Goal: Transaction & Acquisition: Purchase product/service

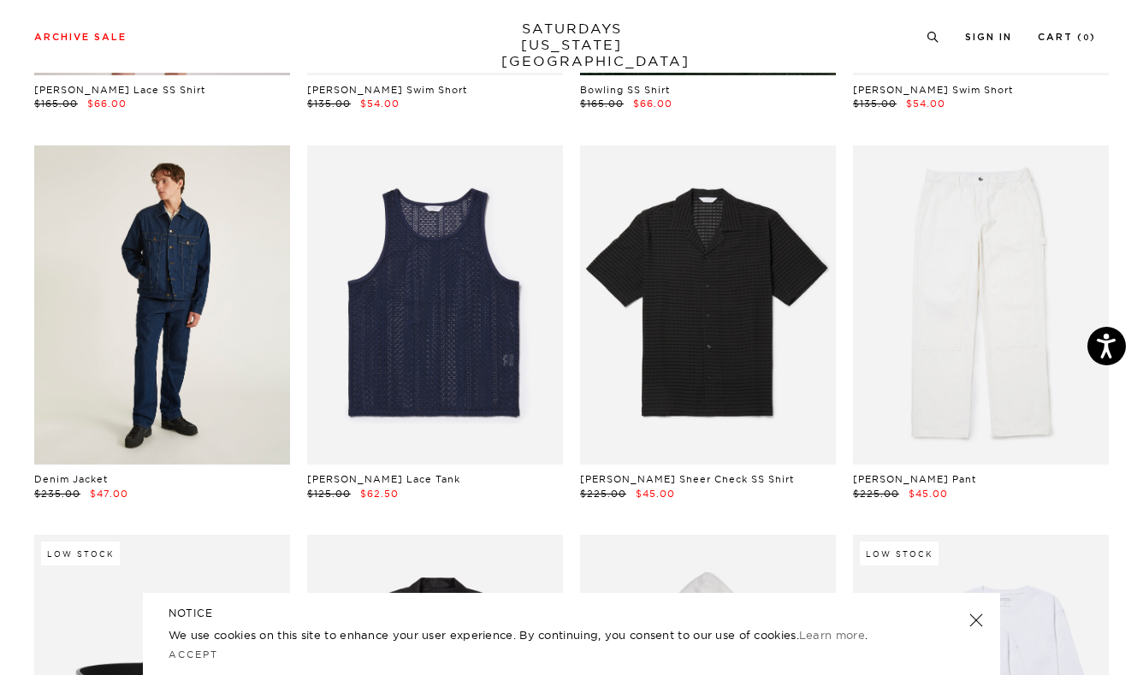
scroll to position [842, 0]
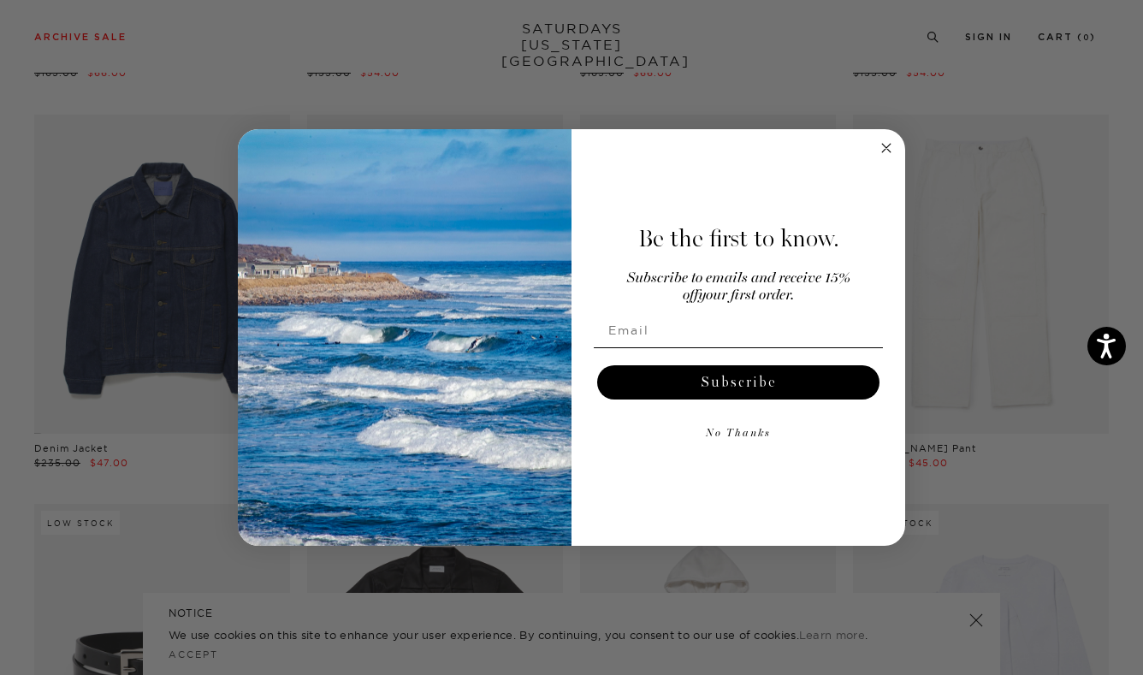
click at [887, 144] on circle "Close dialog" at bounding box center [887, 148] width 20 height 20
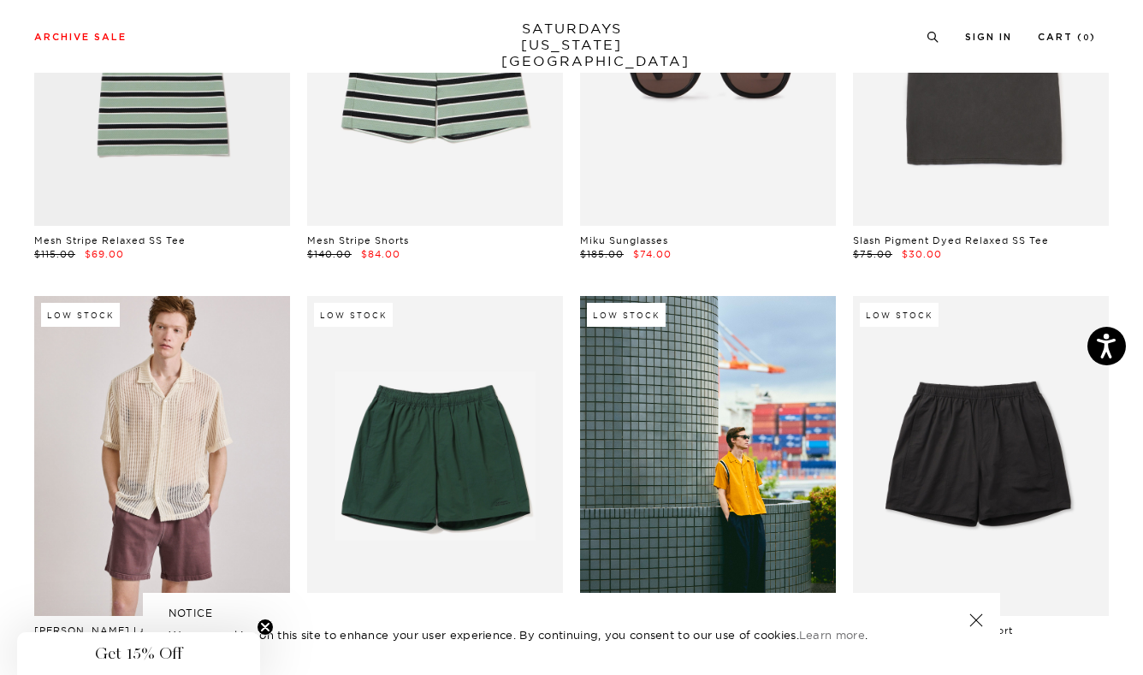
scroll to position [0, 0]
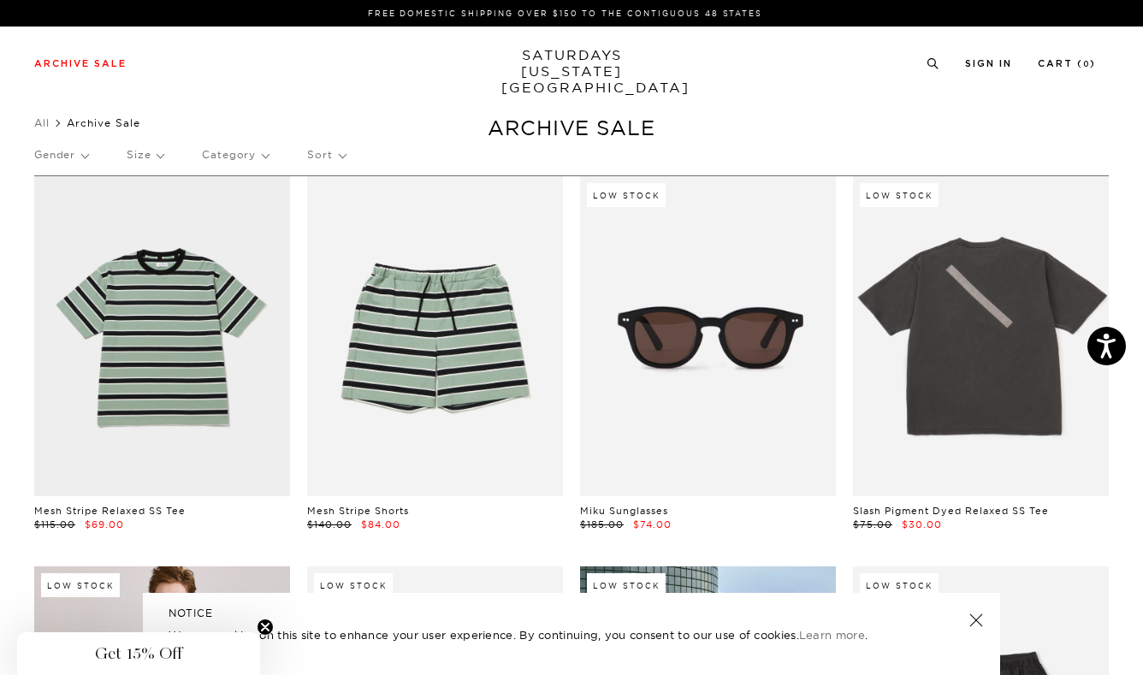
click at [79, 163] on p "Gender" at bounding box center [61, 154] width 54 height 39
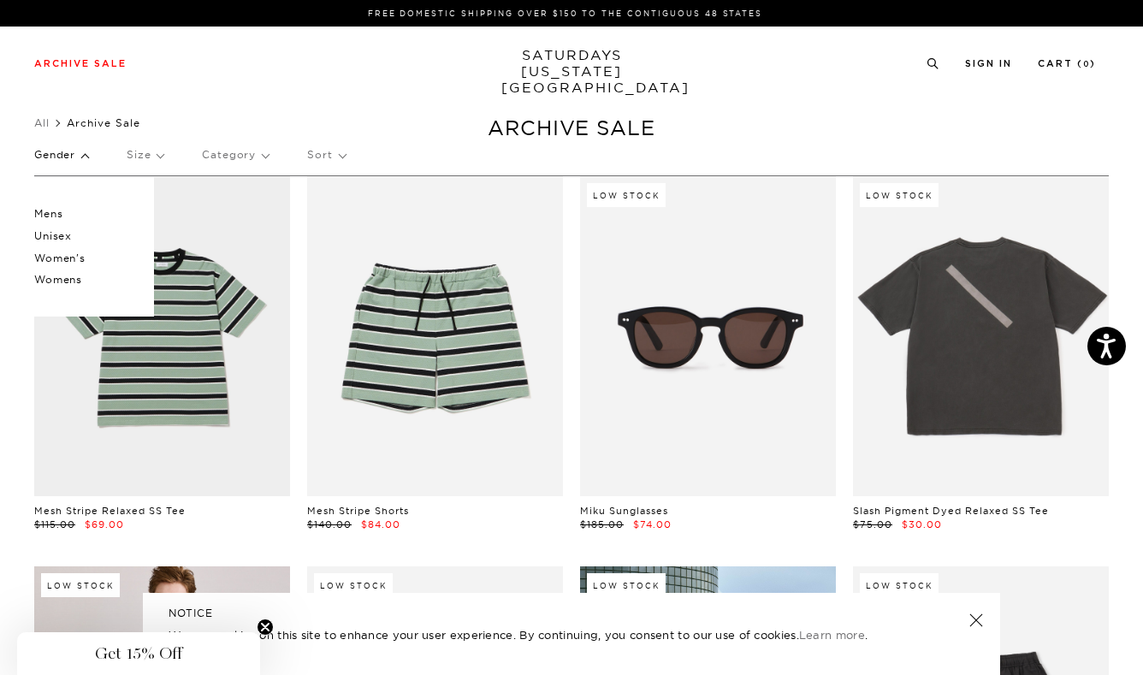
click at [57, 260] on p "Women's" at bounding box center [85, 258] width 103 height 22
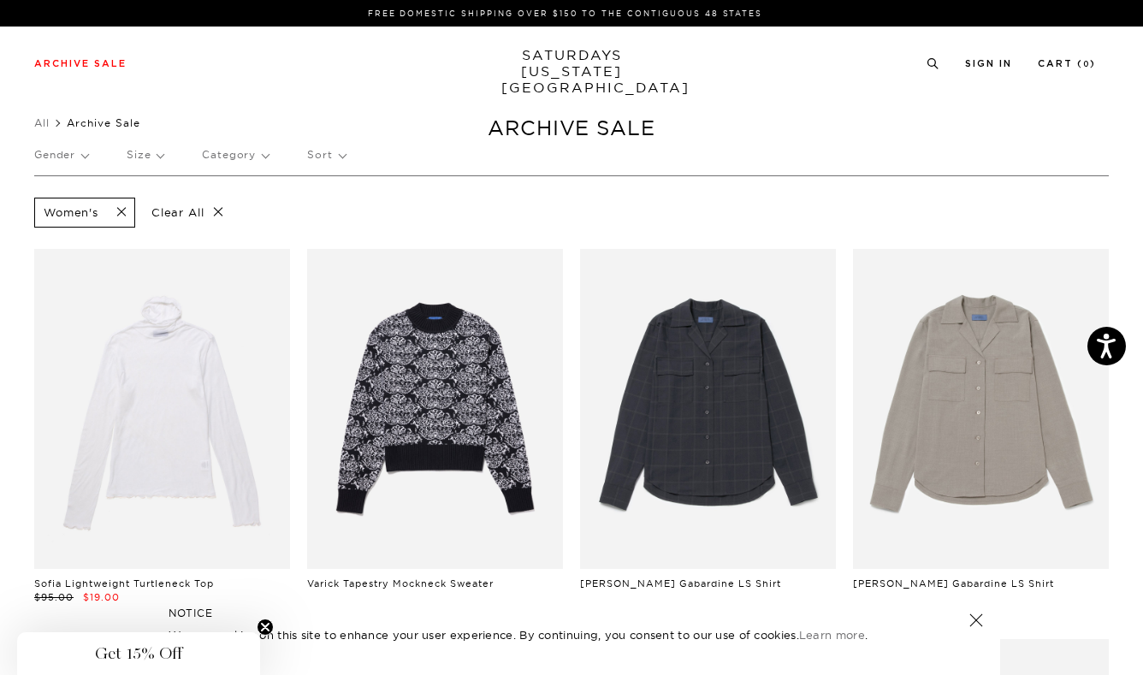
click at [127, 216] on span at bounding box center [116, 212] width 36 height 16
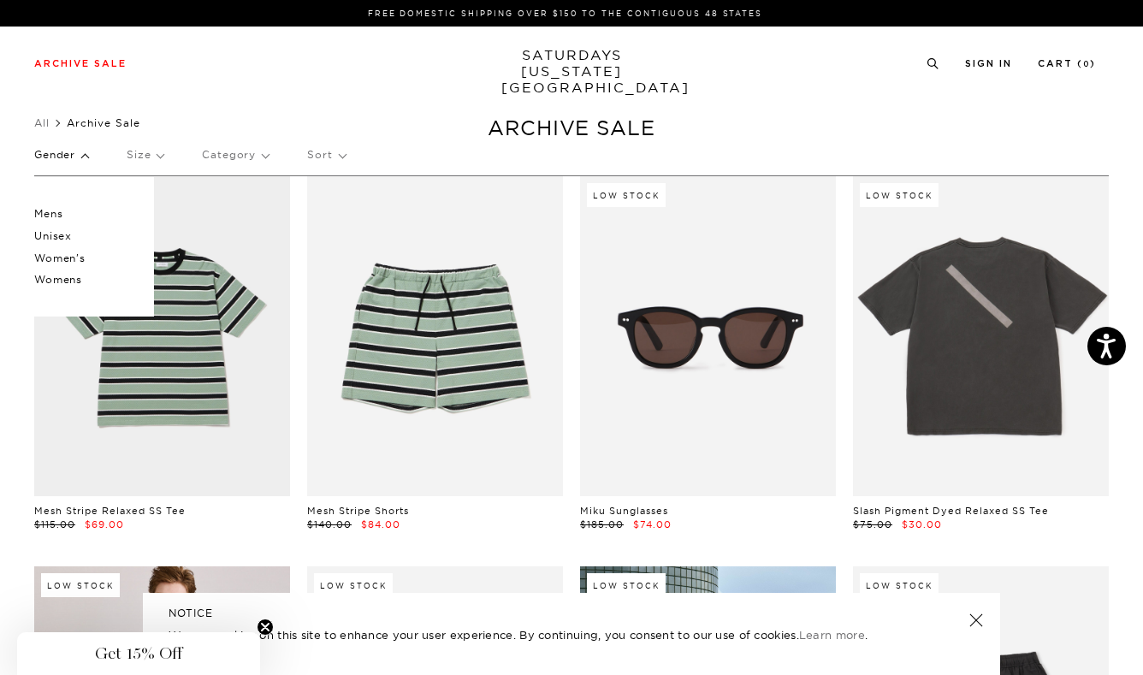
click at [71, 284] on p "Womens" at bounding box center [85, 280] width 103 height 22
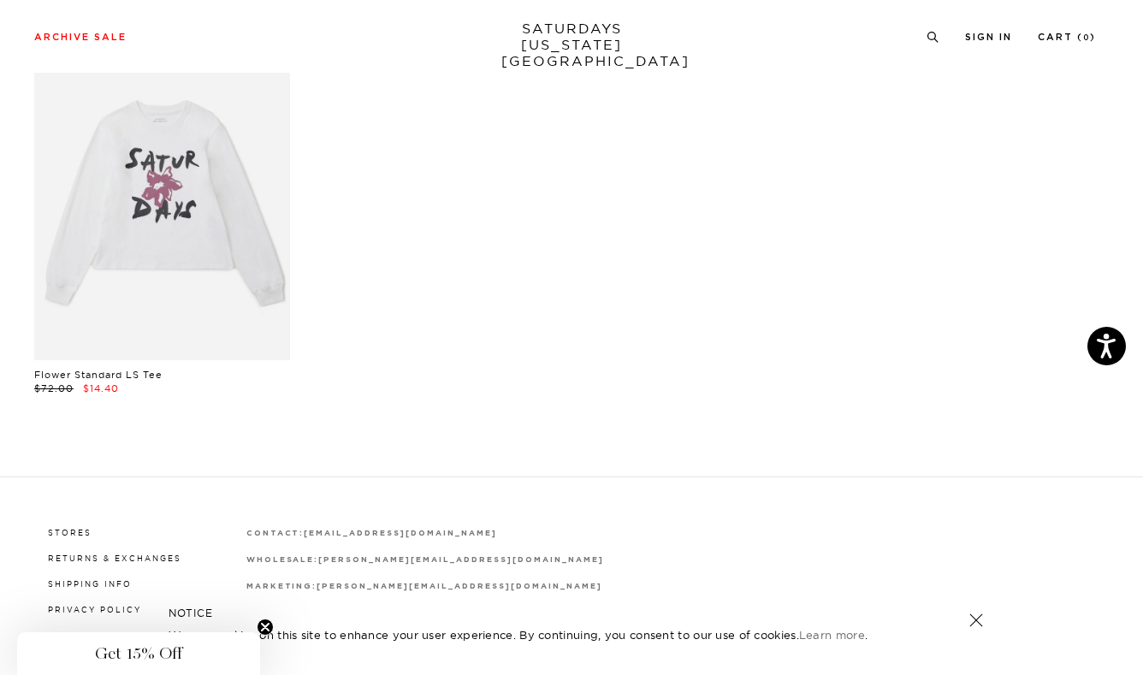
scroll to position [3326, 3]
